Goal: Transaction & Acquisition: Purchase product/service

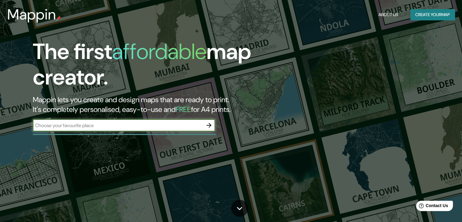
click at [208, 124] on icon "button" at bounding box center [209, 125] width 7 height 7
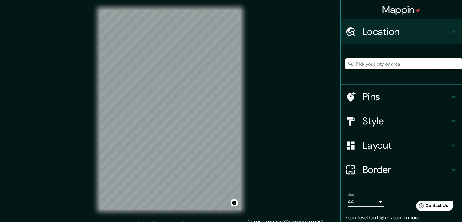
click at [375, 66] on input "Pick your city or area" at bounding box center [404, 63] width 117 height 11
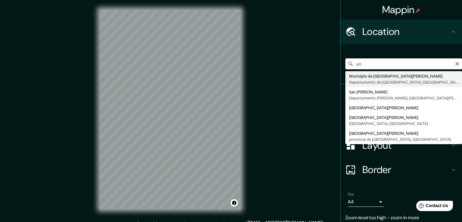
type input "u"
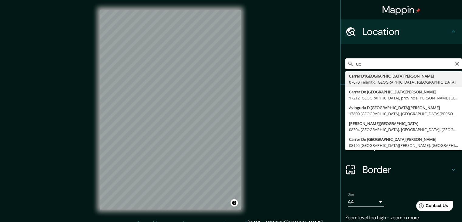
type input "u"
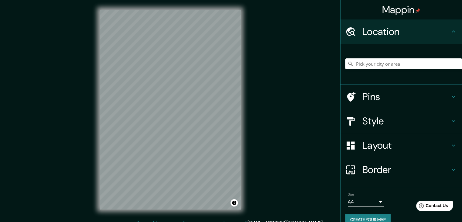
click at [268, 93] on div "Mappin Location Pins Style Layout Border Choose a border. Hint : you can make l…" at bounding box center [231, 114] width 462 height 229
click at [209, 97] on div "© Mapbox © OpenStreetMap Improve this map" at bounding box center [170, 109] width 161 height 219
click at [356, 64] on input "Pick your city or area" at bounding box center [404, 63] width 117 height 11
